Goal: Navigation & Orientation: Find specific page/section

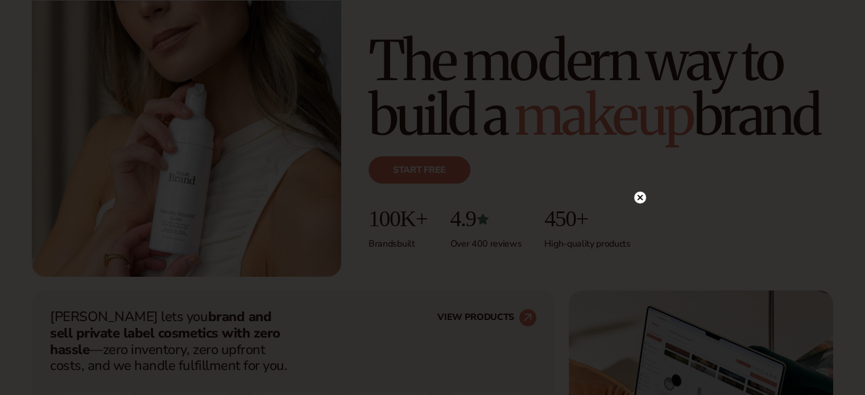
scroll to position [205, 0]
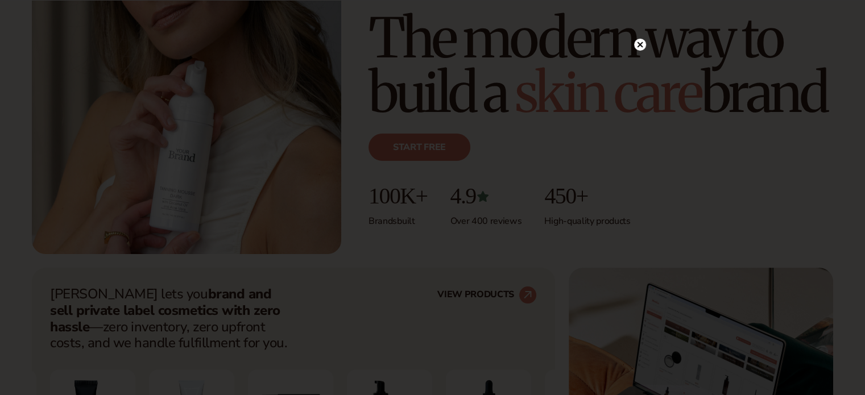
click at [637, 47] on icon at bounding box center [640, 45] width 6 height 6
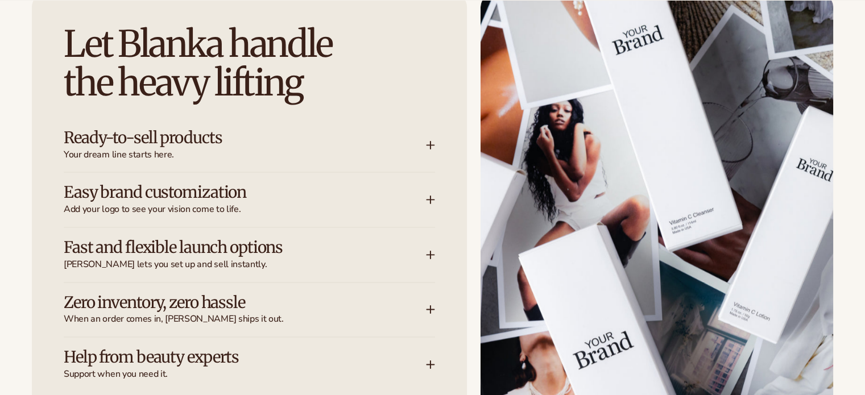
scroll to position [1502, 0]
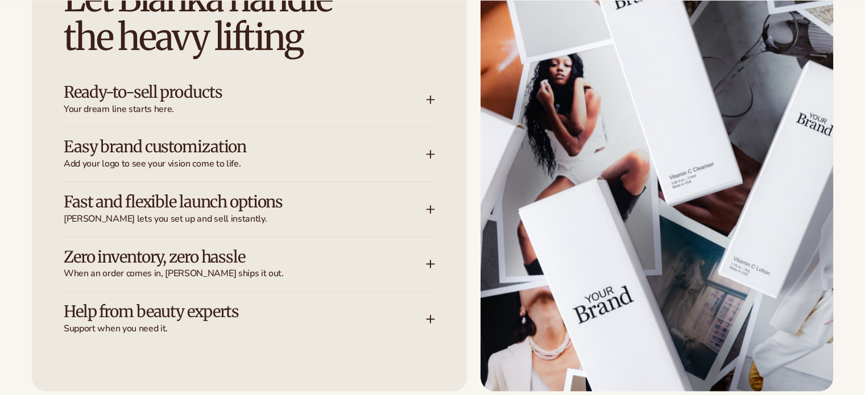
click at [432, 97] on icon at bounding box center [430, 99] width 9 height 9
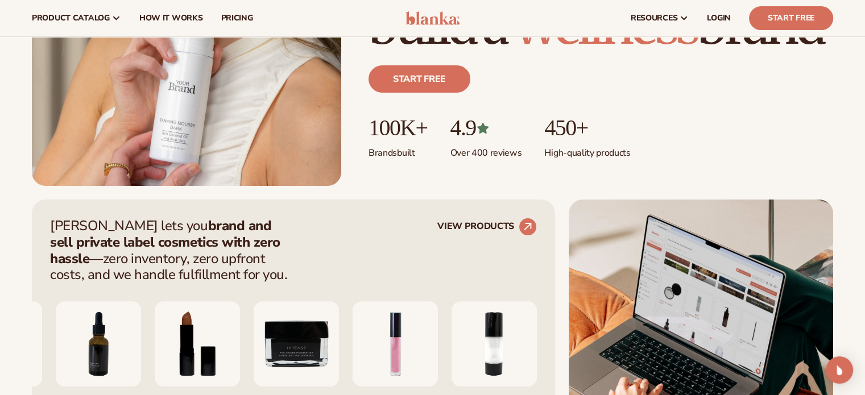
scroll to position [159, 0]
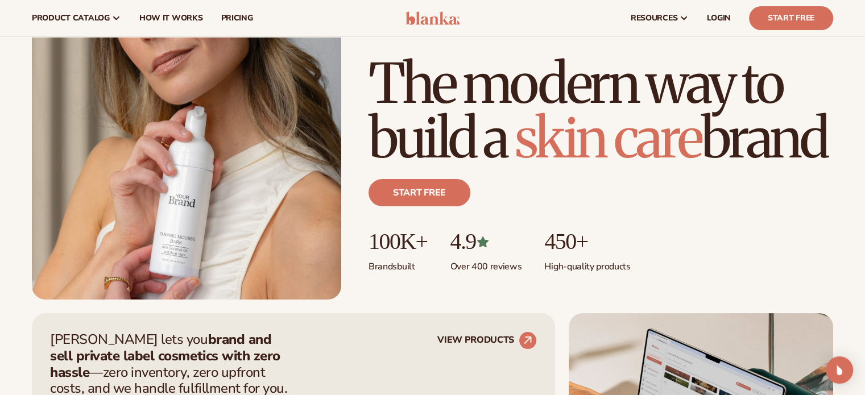
click at [444, 19] on img at bounding box center [433, 18] width 54 height 14
